Goal: Find specific fact: Find specific fact

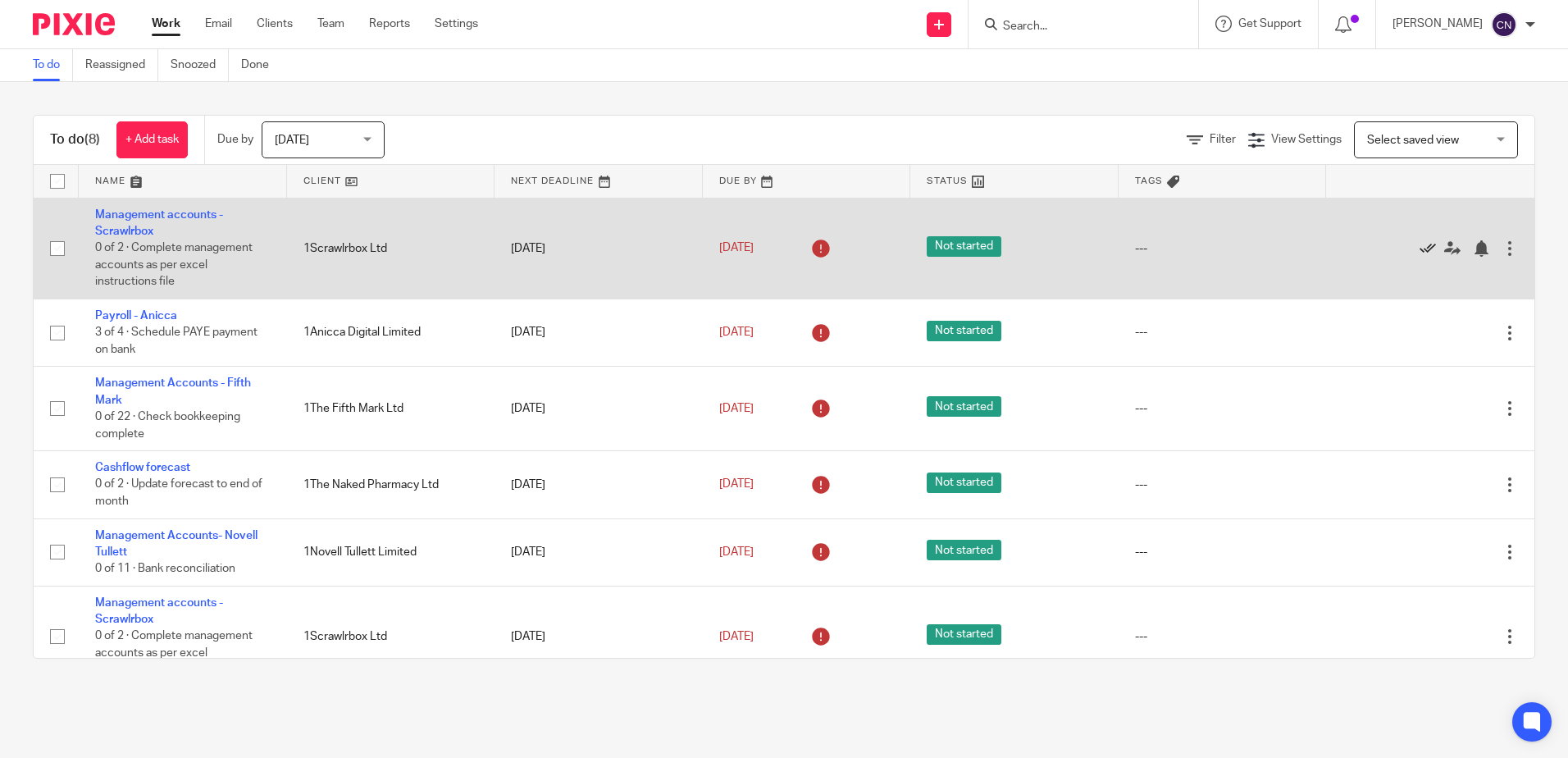
click at [1420, 249] on icon at bounding box center [1428, 249] width 16 height 16
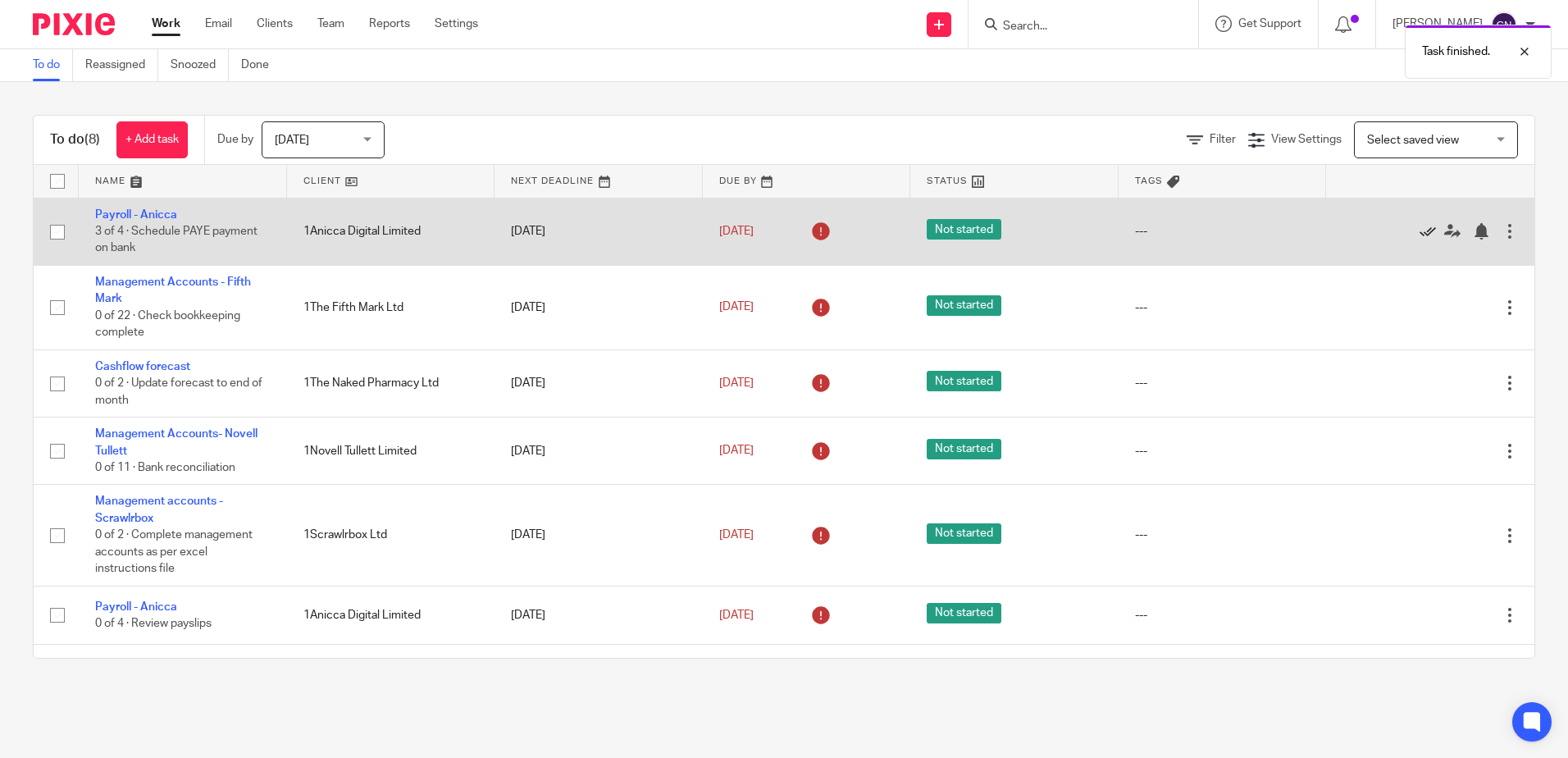
click at [1420, 235] on icon at bounding box center [1428, 232] width 16 height 16
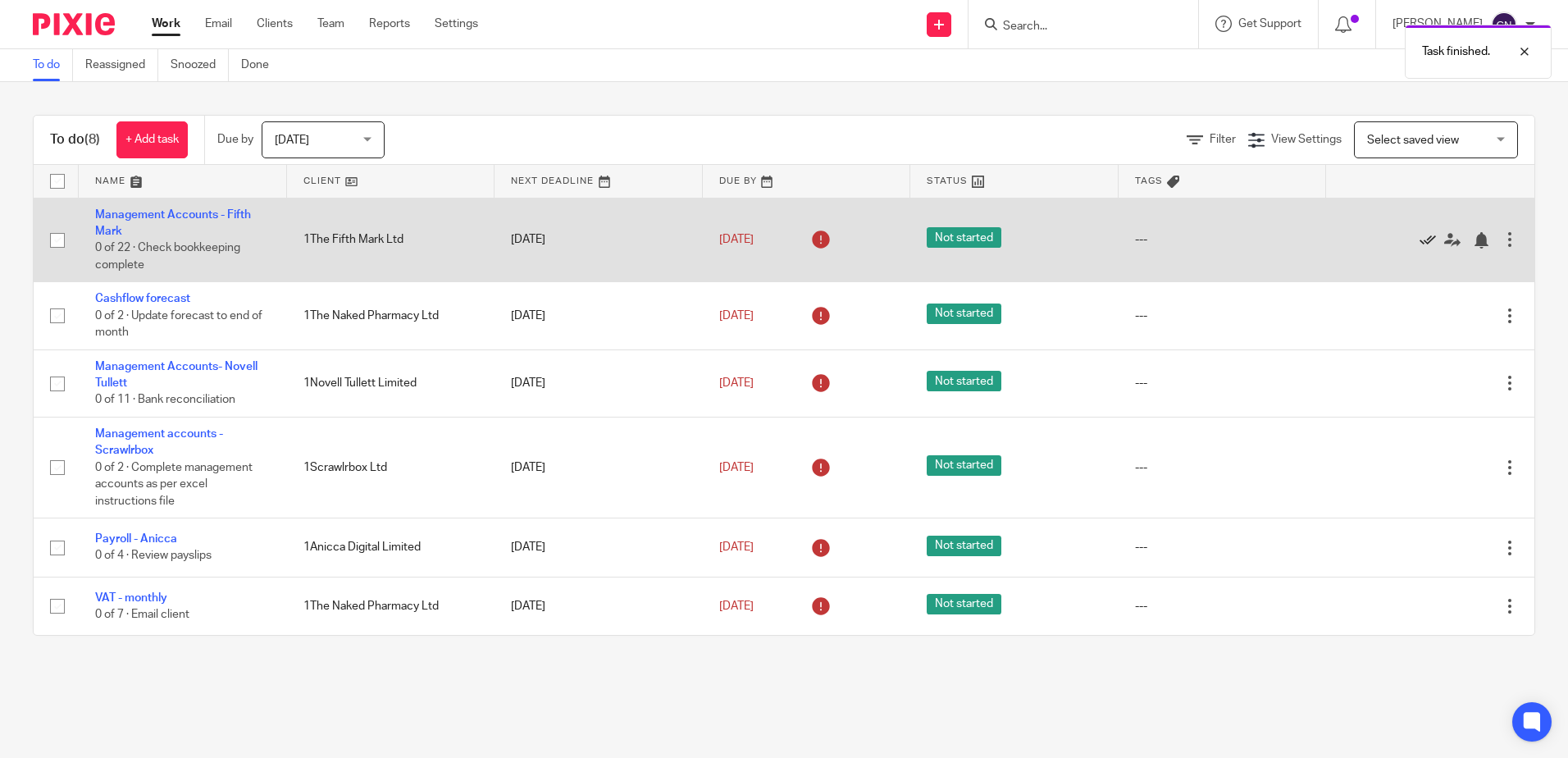
click at [1420, 243] on icon at bounding box center [1428, 241] width 16 height 16
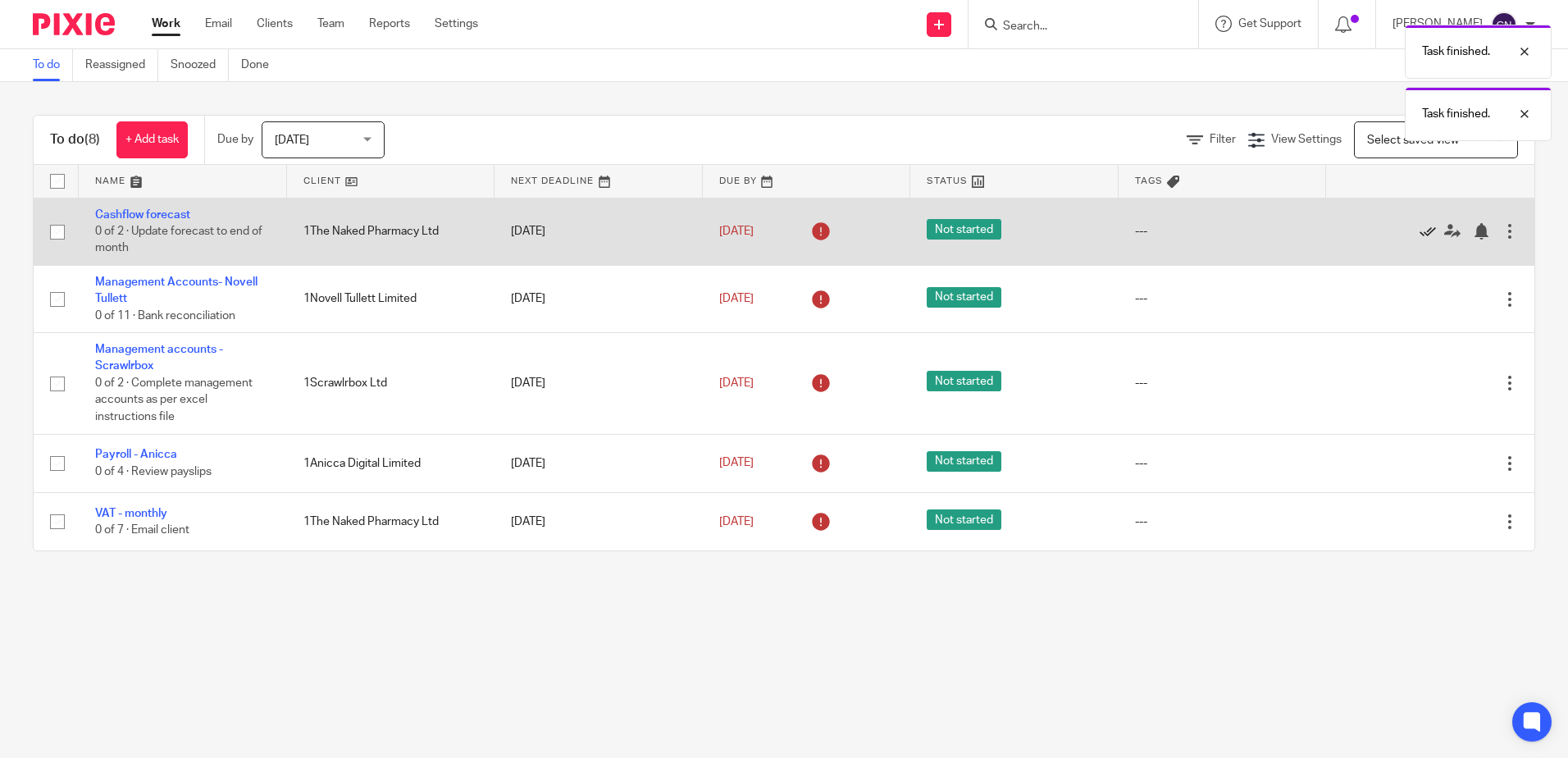
click at [1420, 236] on icon at bounding box center [1428, 232] width 16 height 16
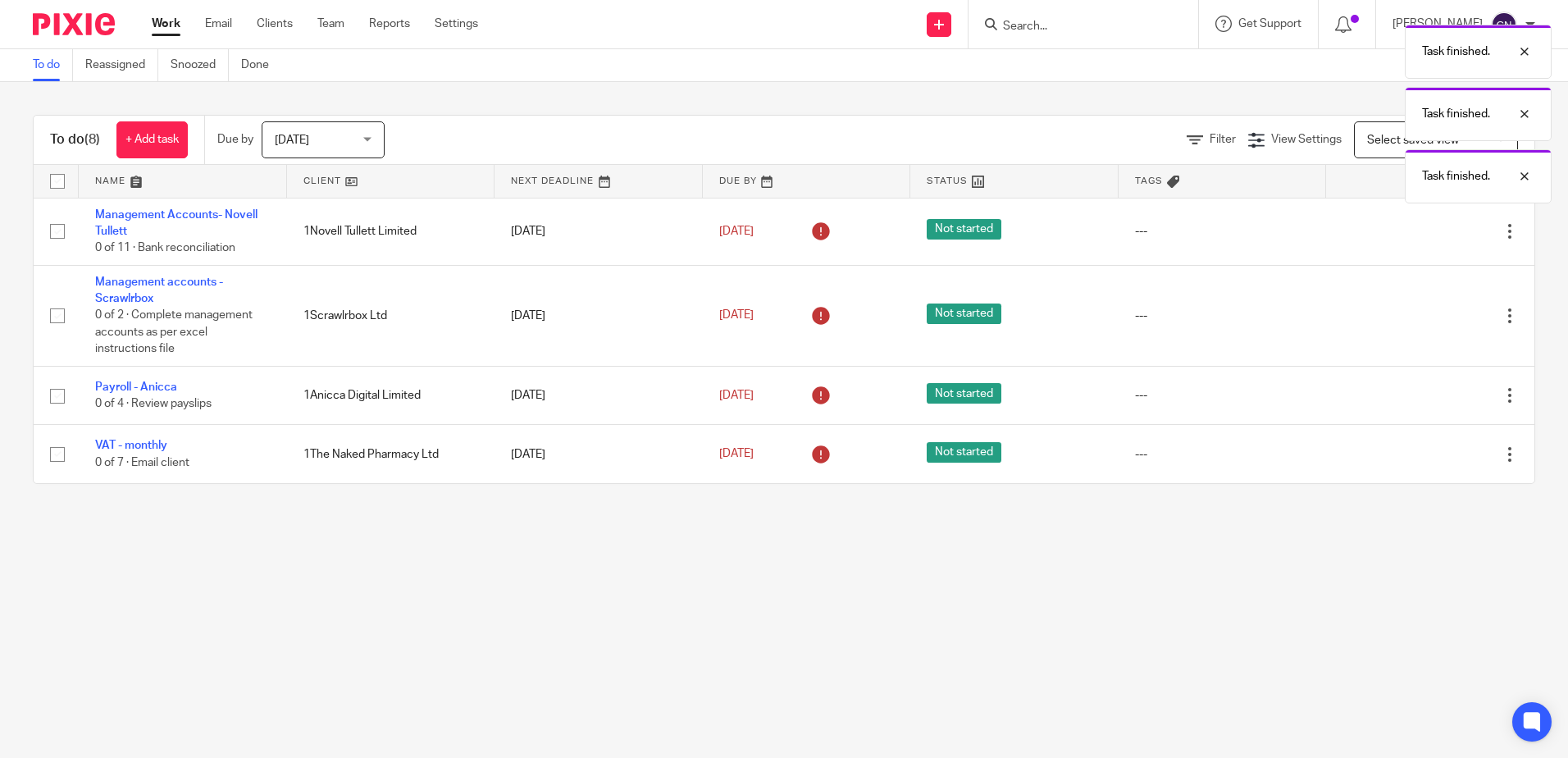
click at [1420, 236] on icon at bounding box center [1428, 232] width 16 height 16
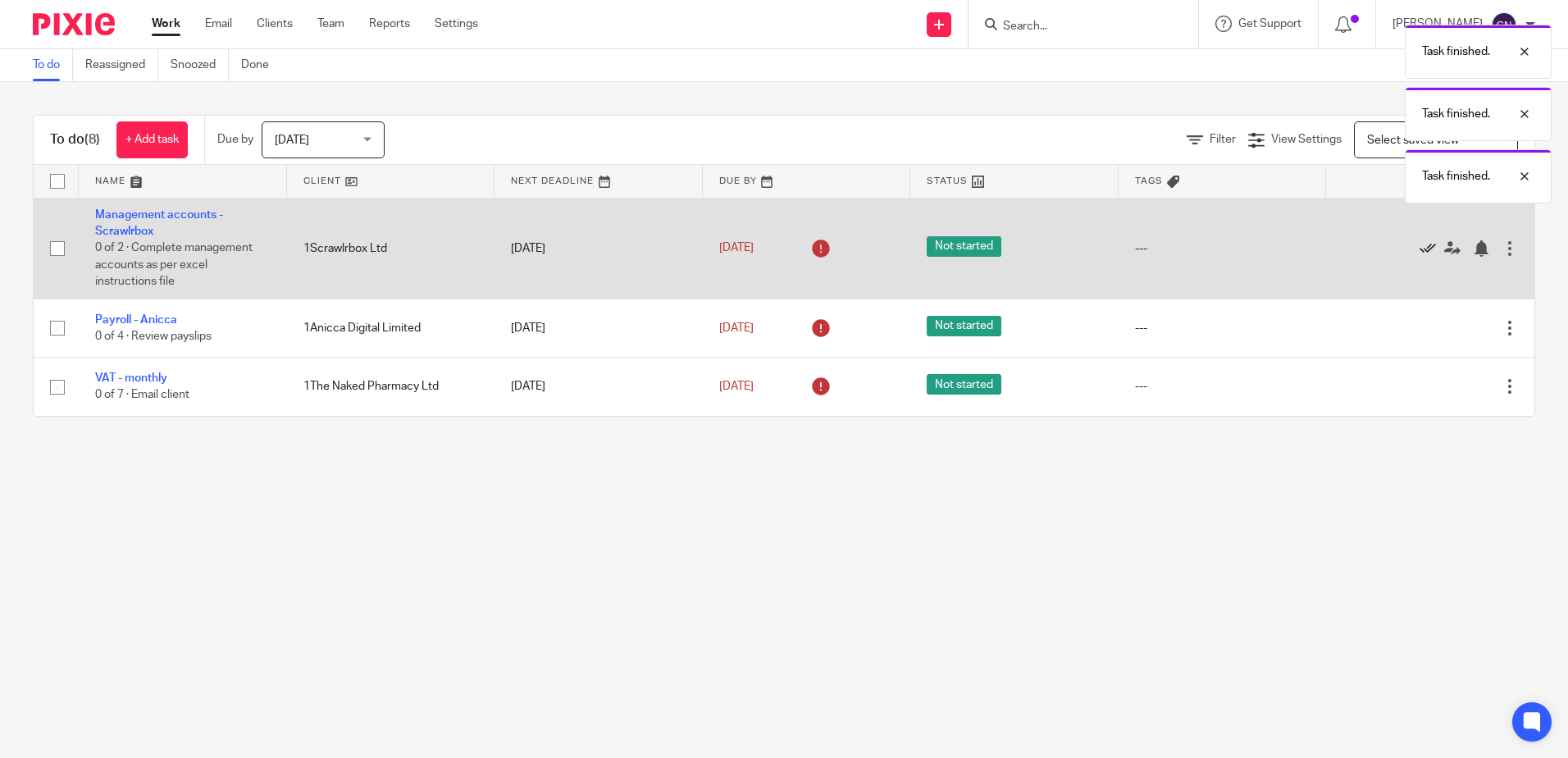
click at [1420, 250] on icon at bounding box center [1428, 249] width 16 height 16
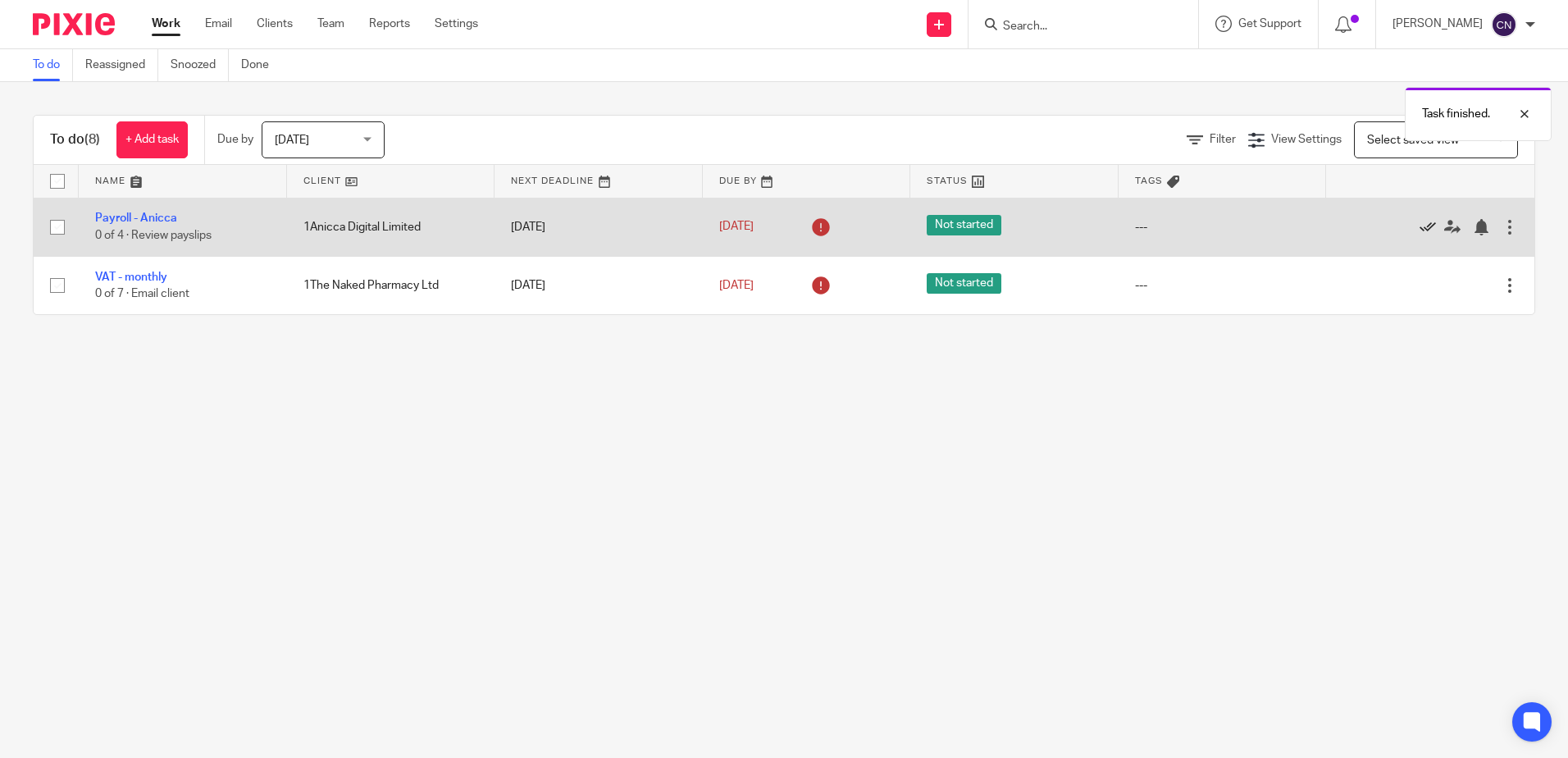
click at [1420, 228] on icon at bounding box center [1428, 227] width 16 height 16
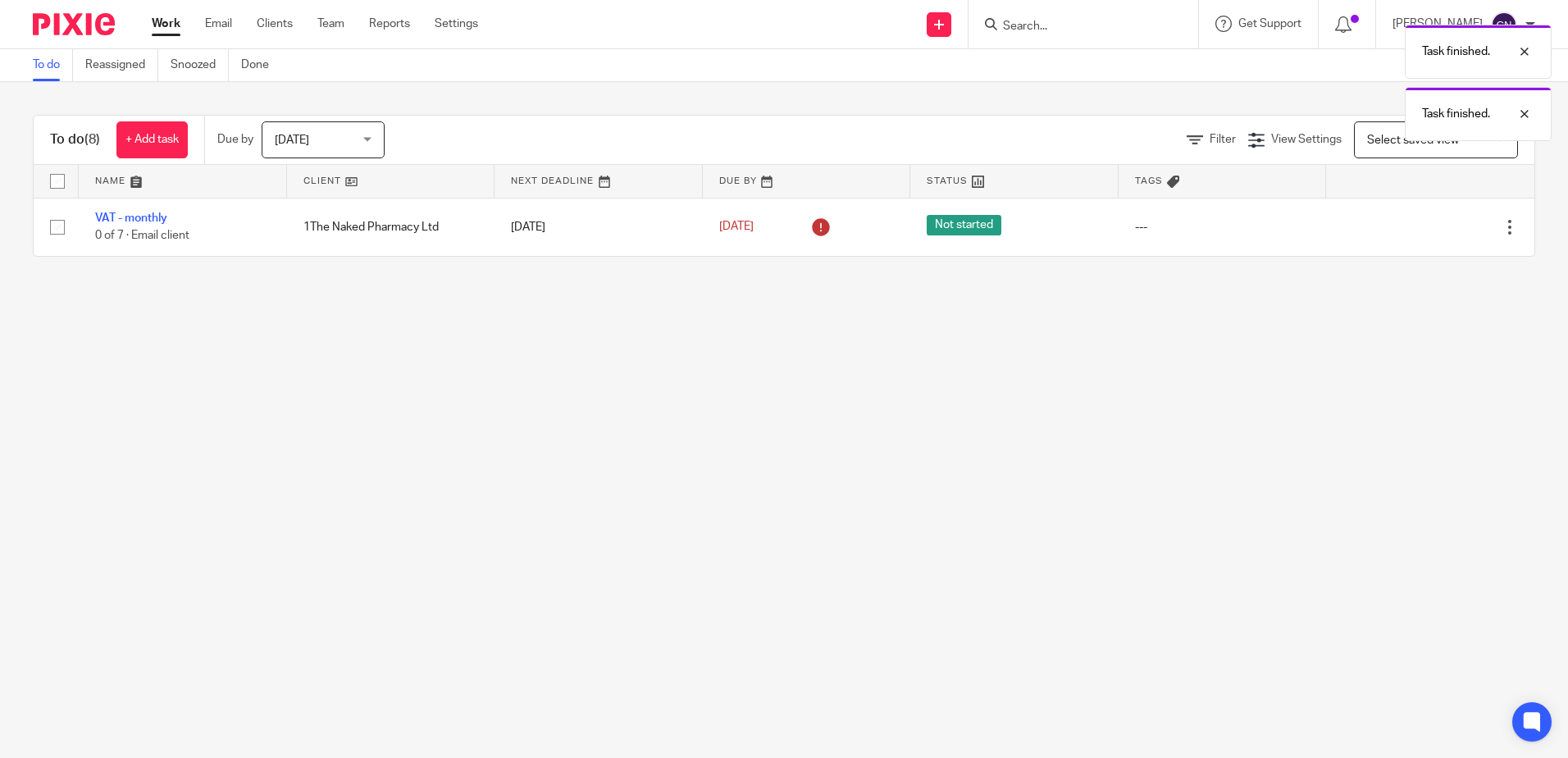
click at [375, 138] on div "Today Today" at bounding box center [323, 139] width 123 height 37
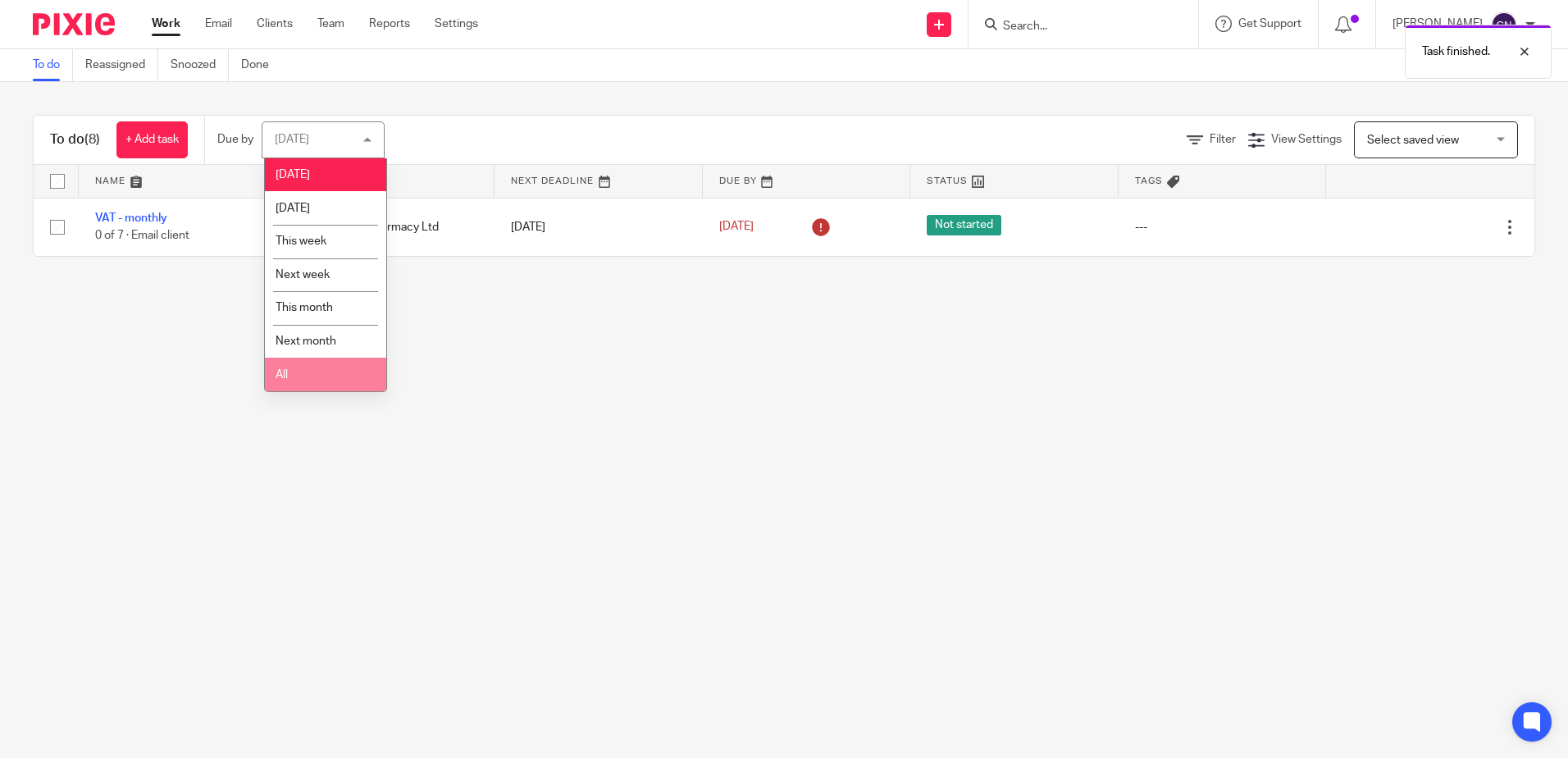
click at [293, 372] on li "All" at bounding box center [325, 374] width 121 height 34
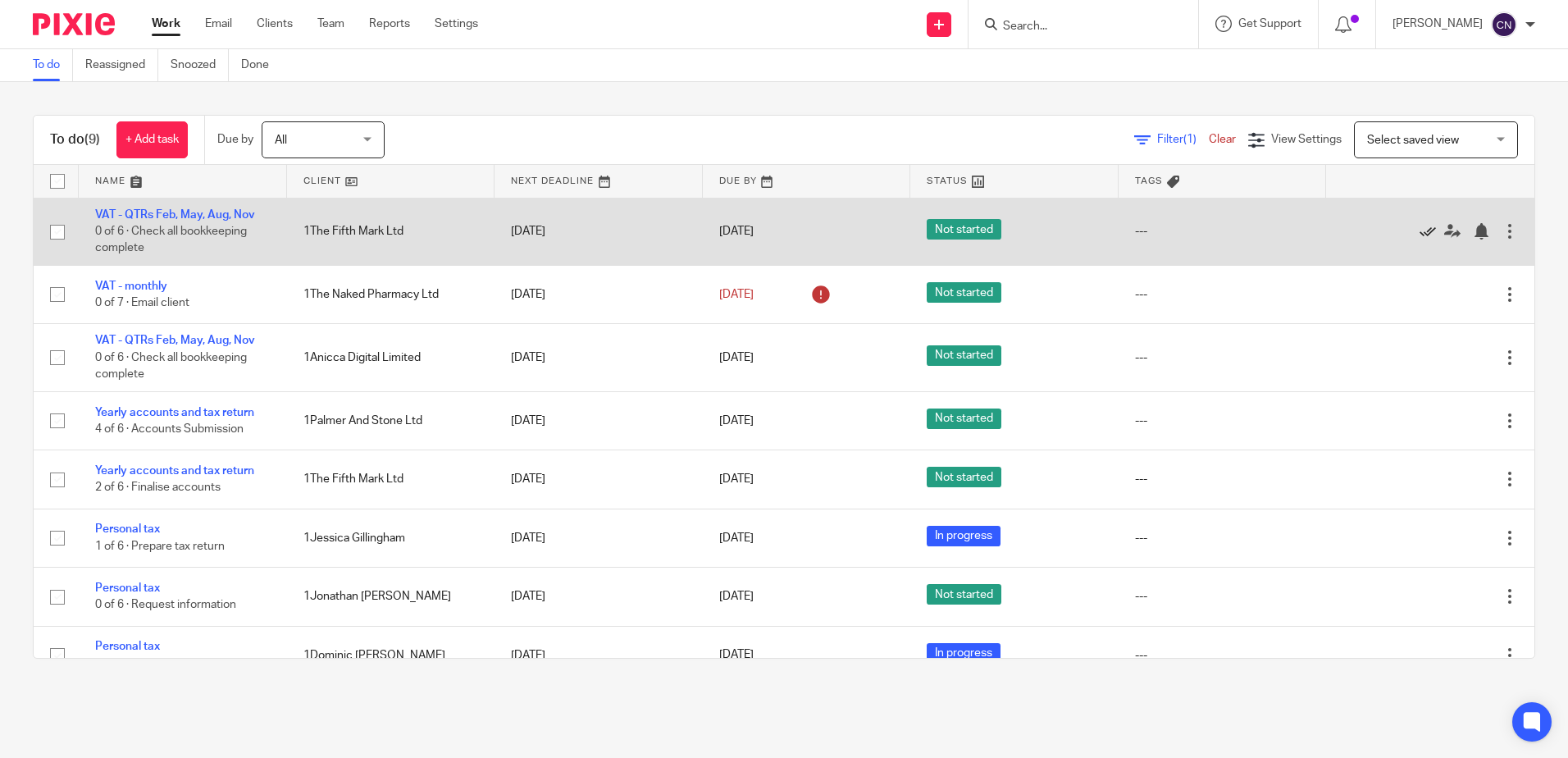
click at [1420, 232] on icon at bounding box center [1428, 232] width 16 height 16
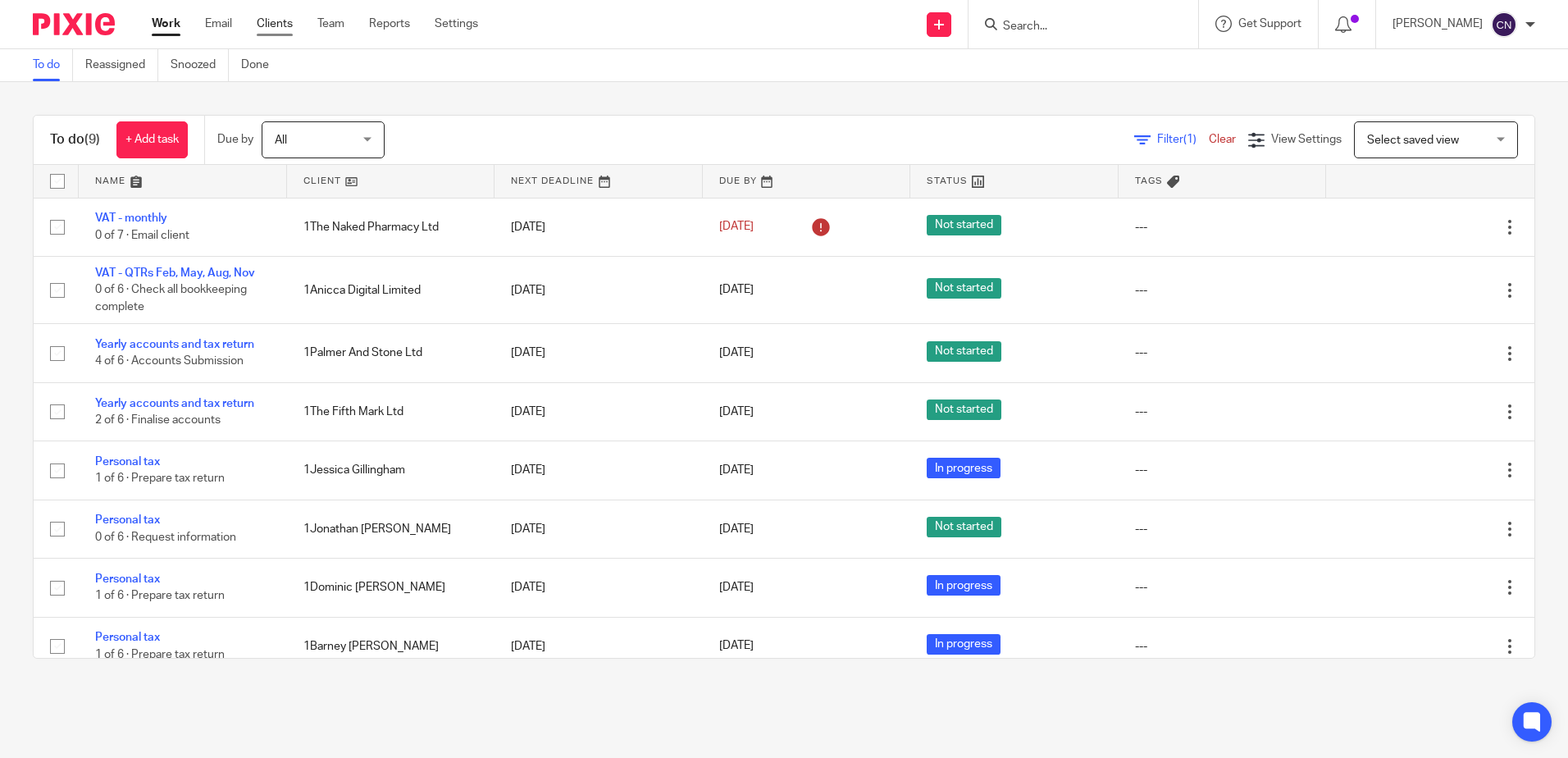
click at [279, 23] on link "Clients" at bounding box center [275, 24] width 36 height 16
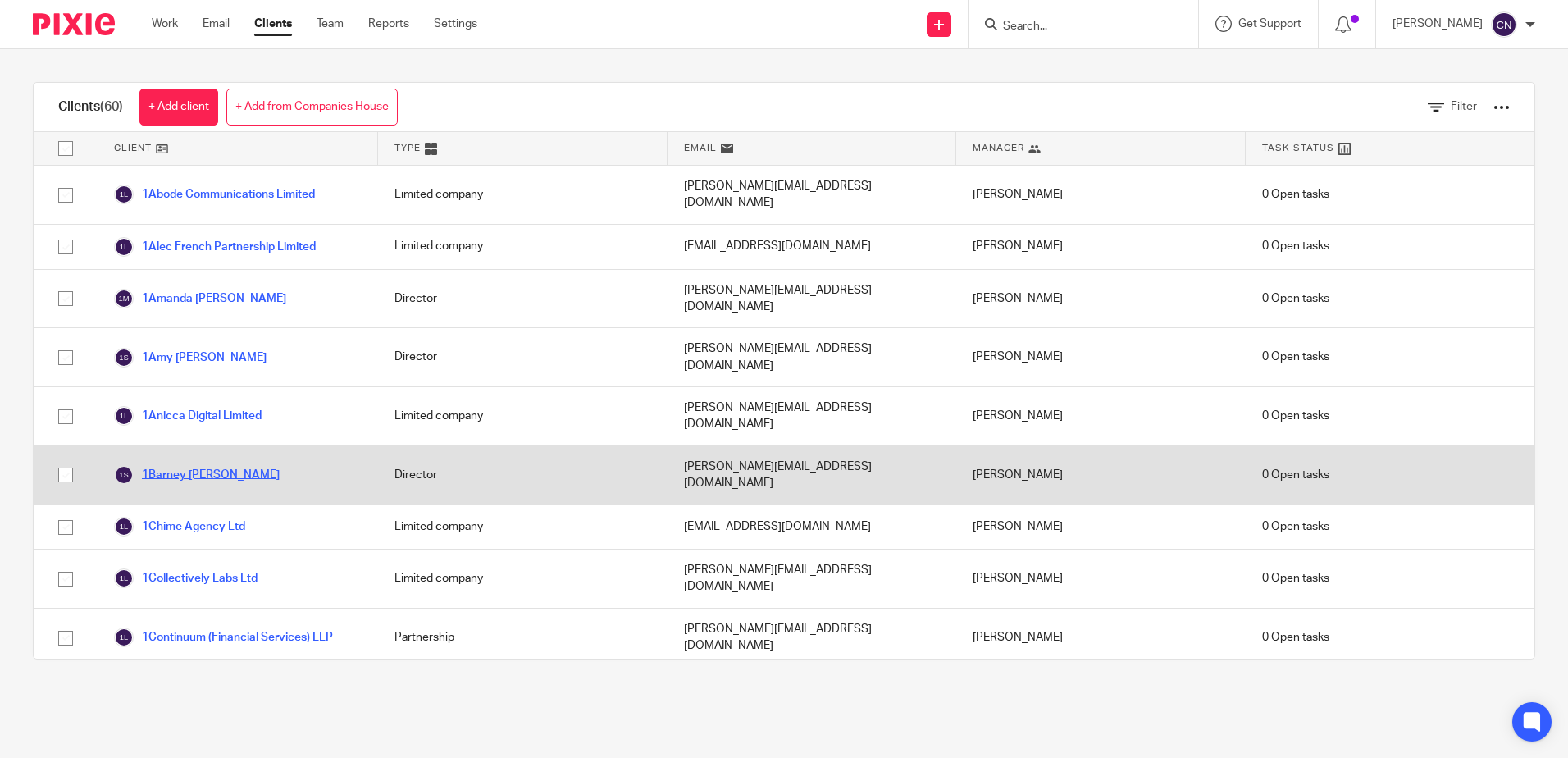
click at [175, 466] on link "1Barney [PERSON_NAME]" at bounding box center [196, 475] width 166 height 20
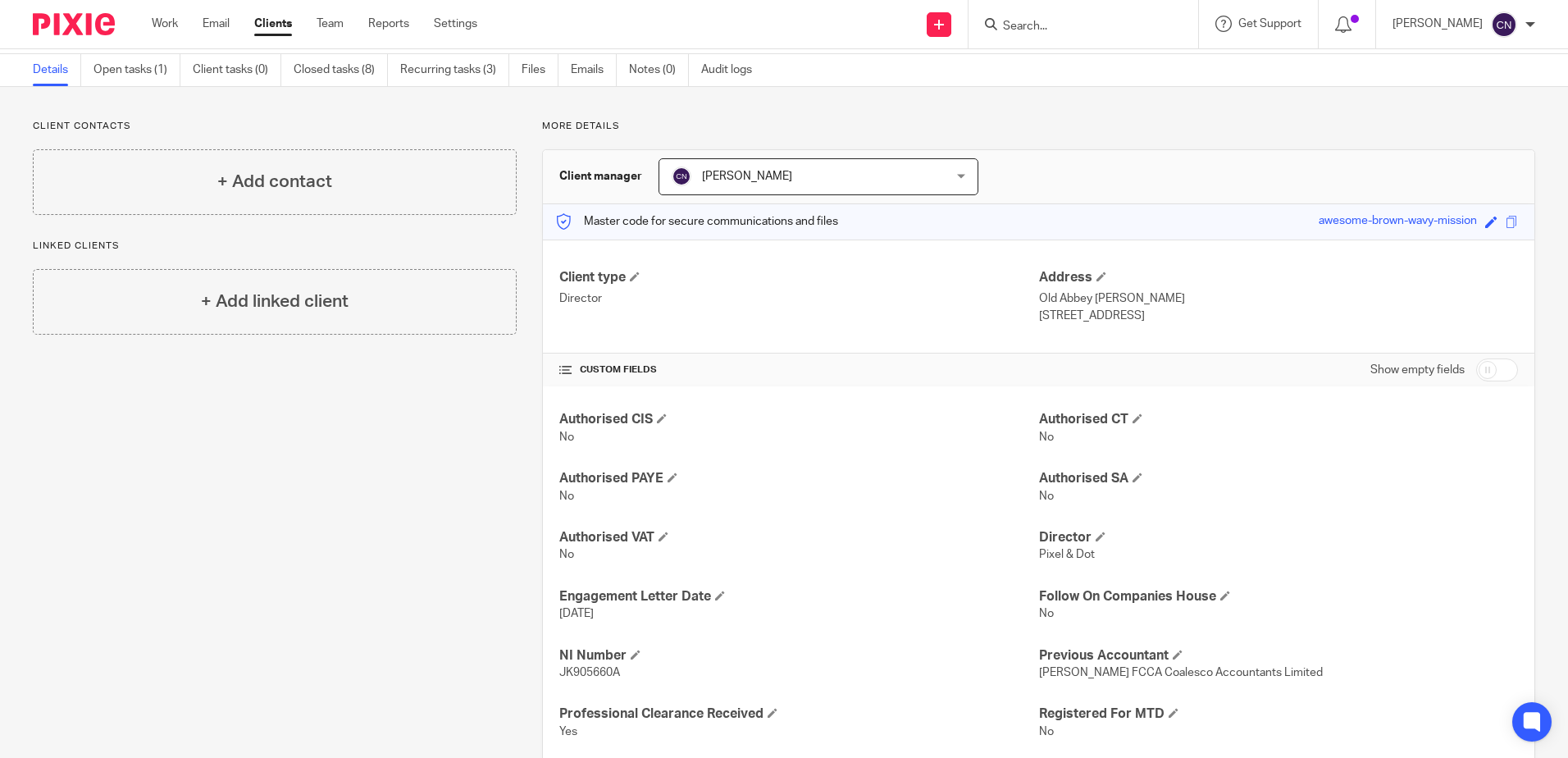
scroll to position [164, 0]
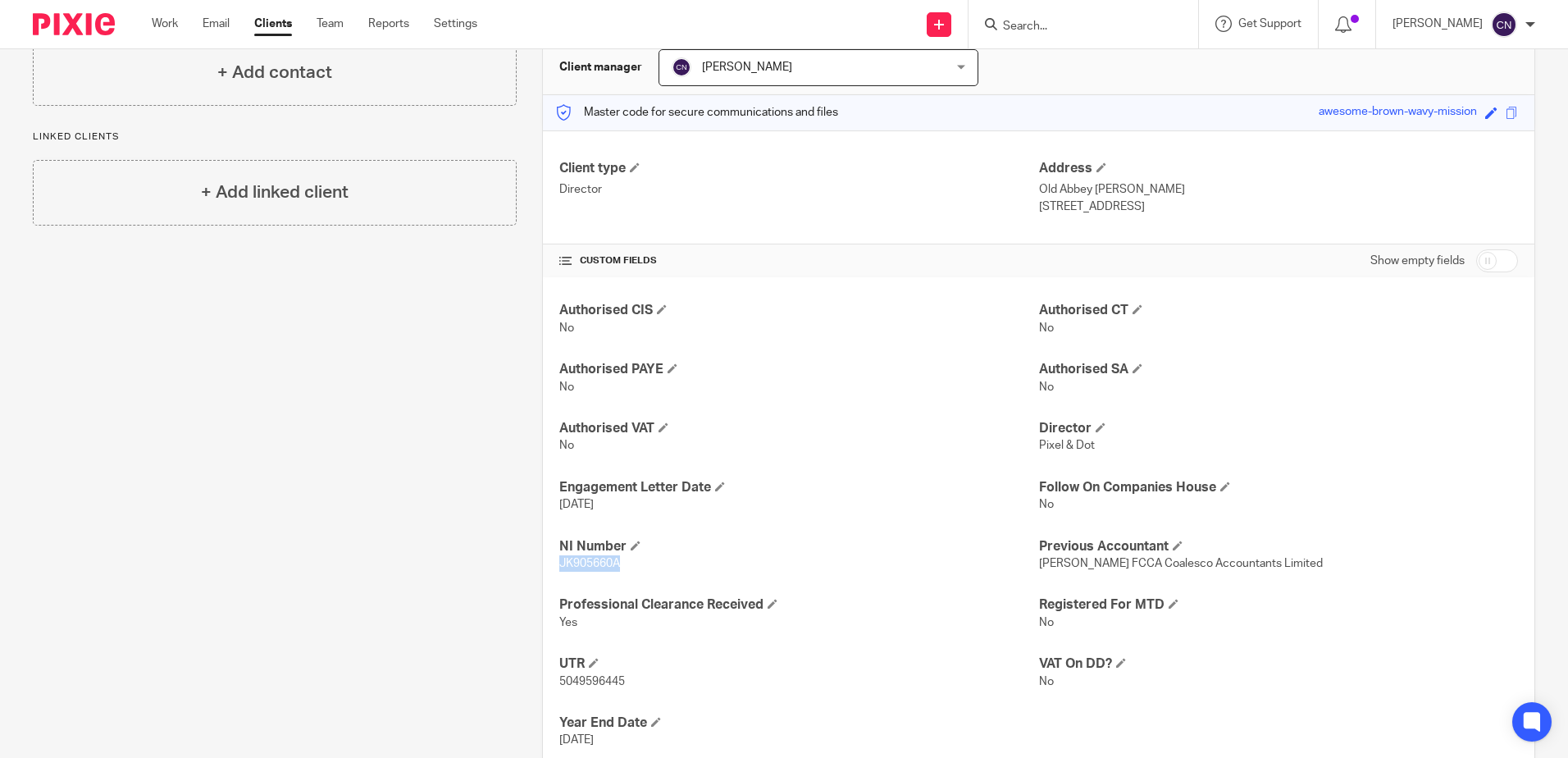
drag, startPoint x: 558, startPoint y: 563, endPoint x: 615, endPoint y: 564, distance: 57.0
click at [615, 564] on span "JK905660A" at bounding box center [590, 564] width 61 height 12
copy span "JK905660A"
